Goal: Task Accomplishment & Management: Manage account settings

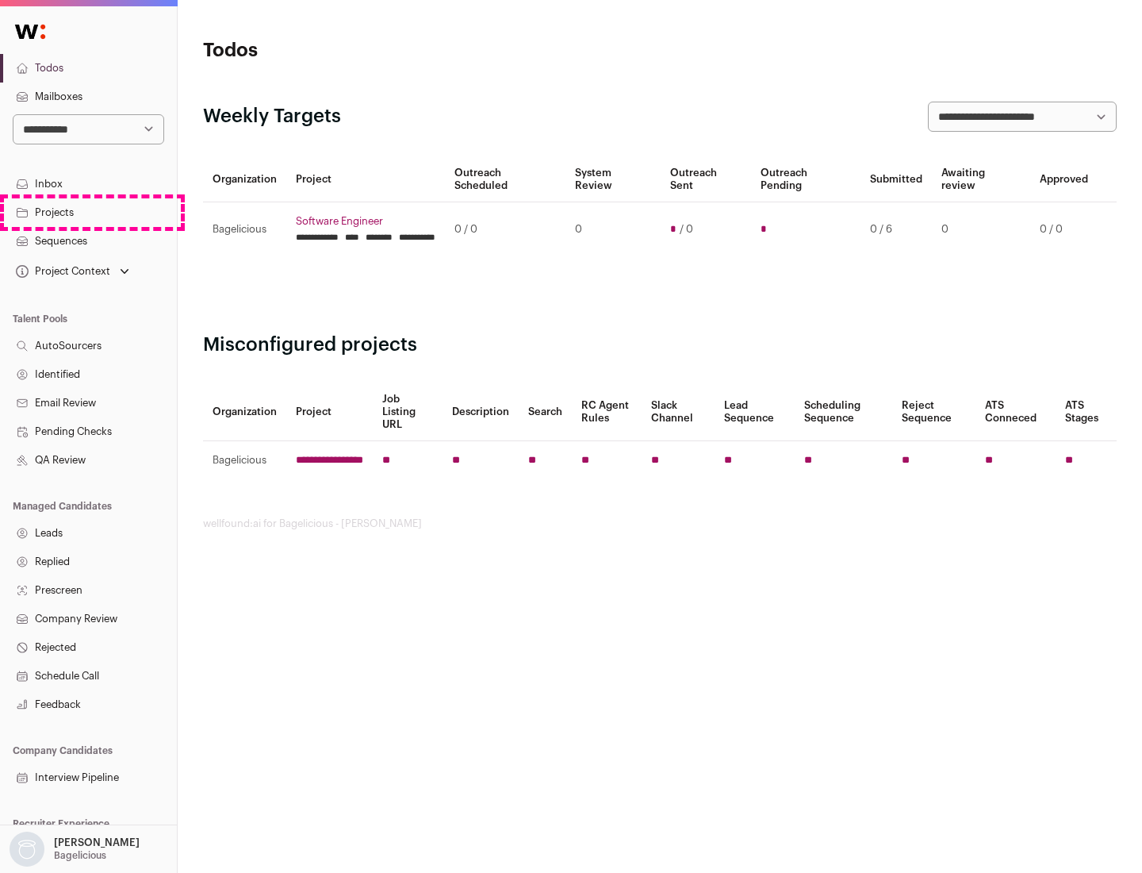
click at [88, 212] on link "Projects" at bounding box center [88, 212] width 177 height 29
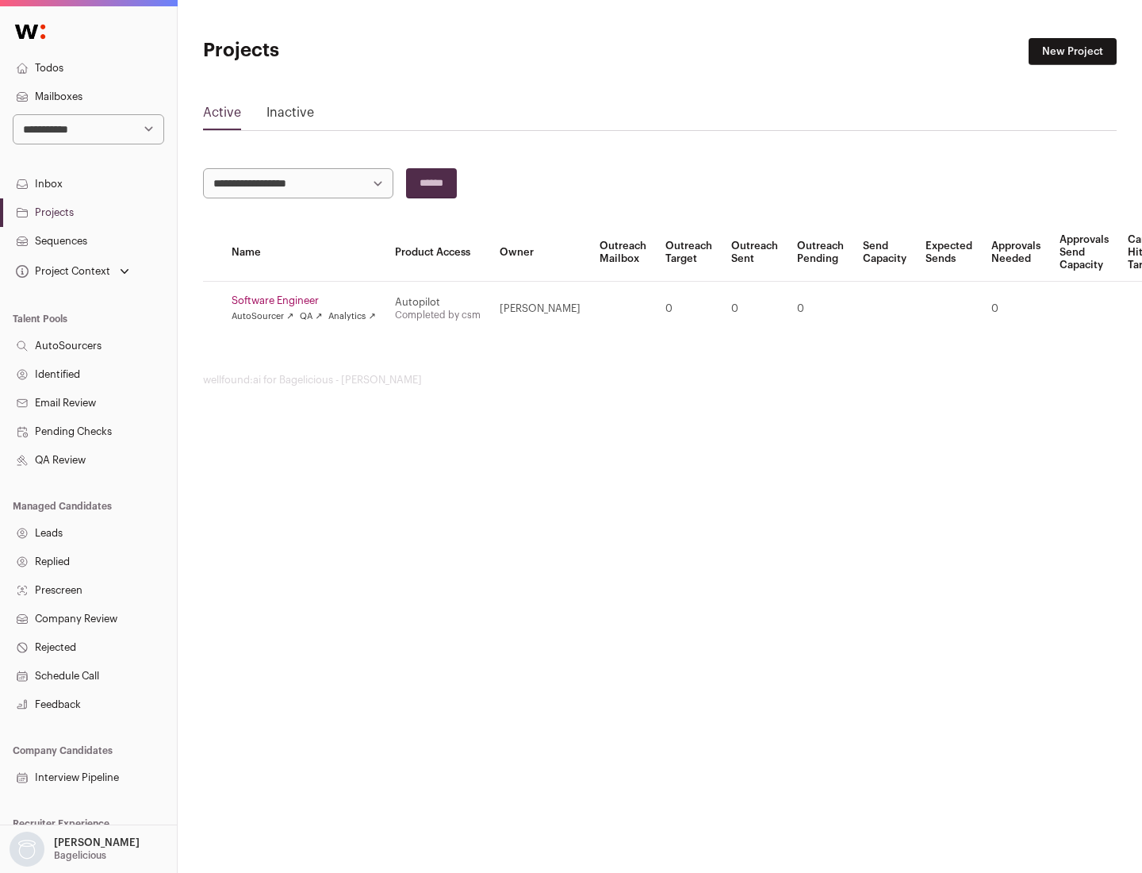
click at [309, 301] on link "Software Engineer" at bounding box center [304, 300] width 144 height 13
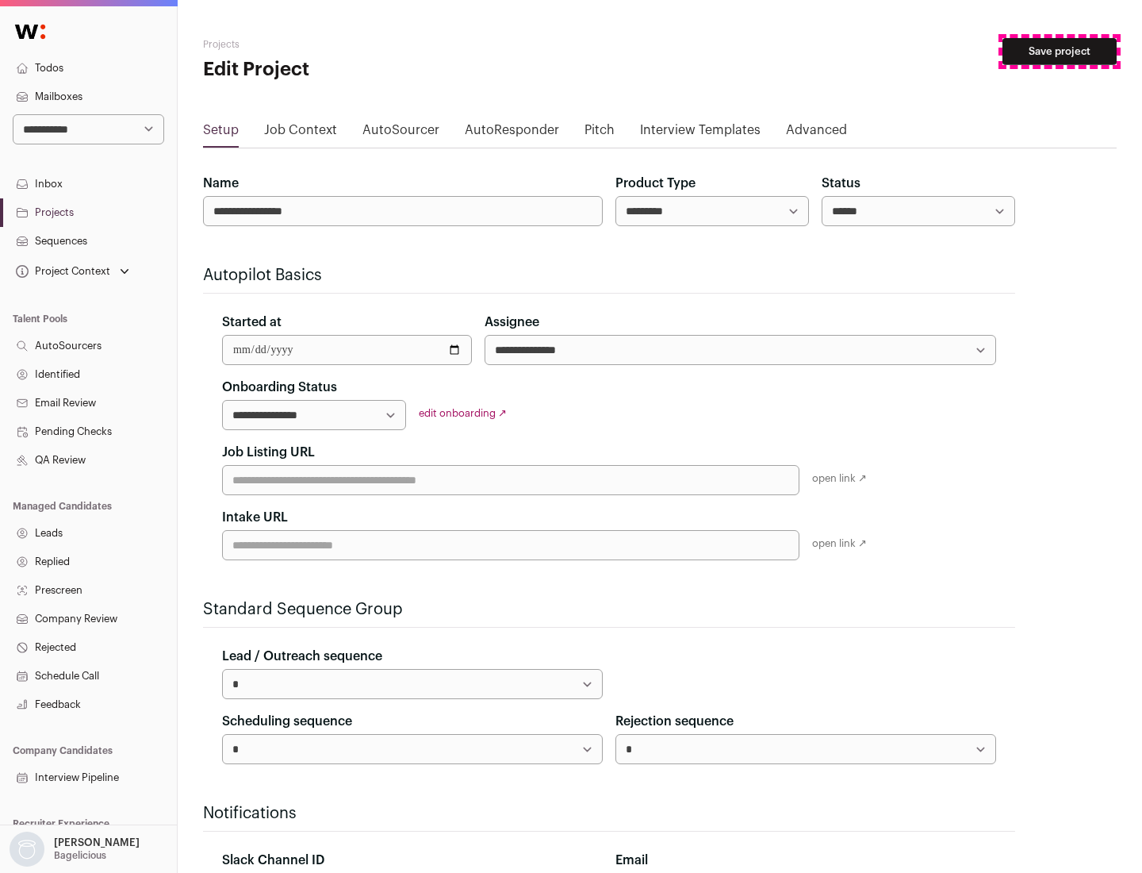
click at [1060, 52] on button "Save project" at bounding box center [1060, 51] width 114 height 27
